Goal: Check status: Check status

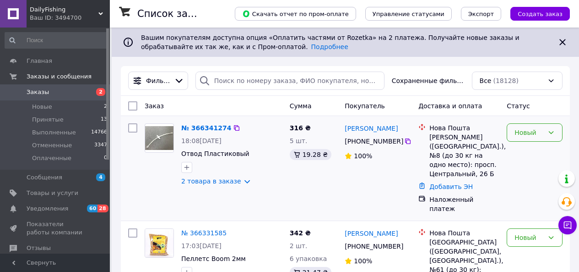
click at [553, 130] on icon at bounding box center [551, 132] width 7 height 7
click at [537, 150] on li "Принят" at bounding box center [535, 152] width 55 height 16
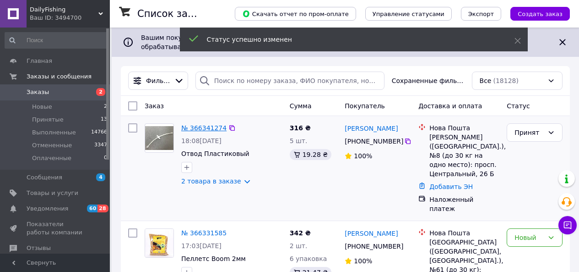
click at [204, 127] on link "№ 366341274" at bounding box center [203, 127] width 45 height 7
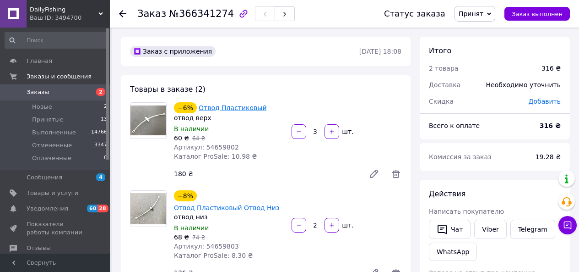
click at [216, 108] on link "Отвод Пластиковый" at bounding box center [233, 107] width 68 height 7
click at [120, 14] on use at bounding box center [122, 13] width 7 height 7
